Goal: Information Seeking & Learning: Learn about a topic

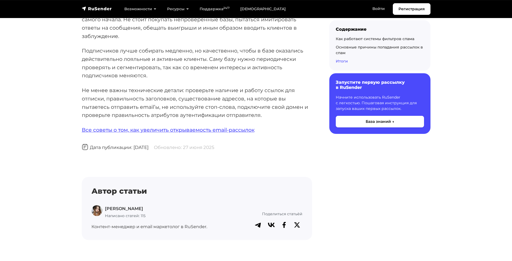
scroll to position [2972, 0]
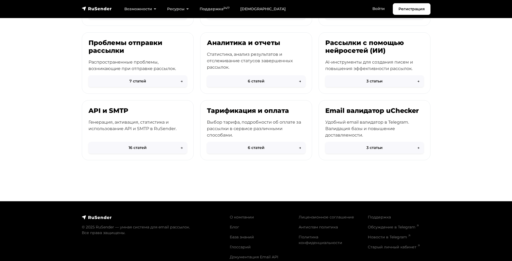
scroll to position [198, 0]
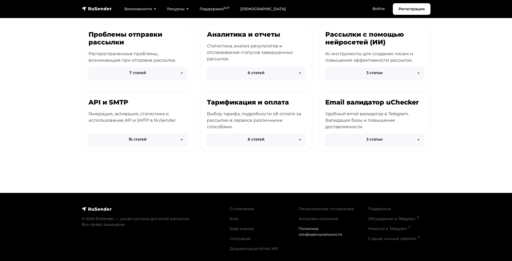
click at [305, 228] on link "Политика конфиденциальности" at bounding box center [321, 231] width 44 height 10
